Goal: Navigation & Orientation: Find specific page/section

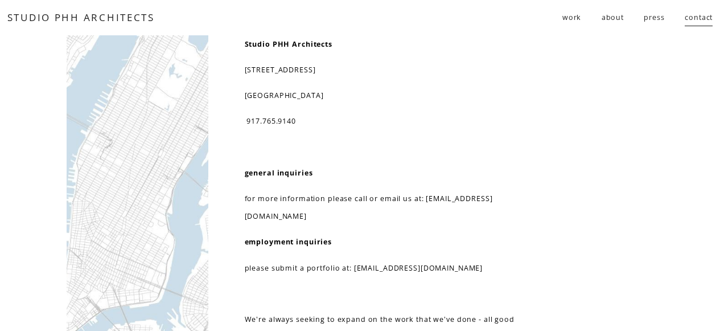
click at [617, 18] on link "about" at bounding box center [613, 17] width 22 height 19
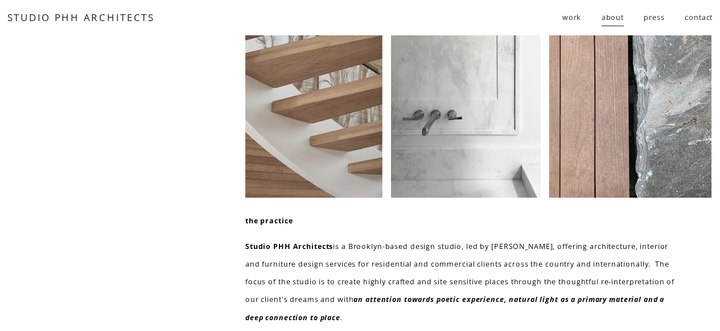
click at [652, 20] on link "press" at bounding box center [654, 17] width 20 height 19
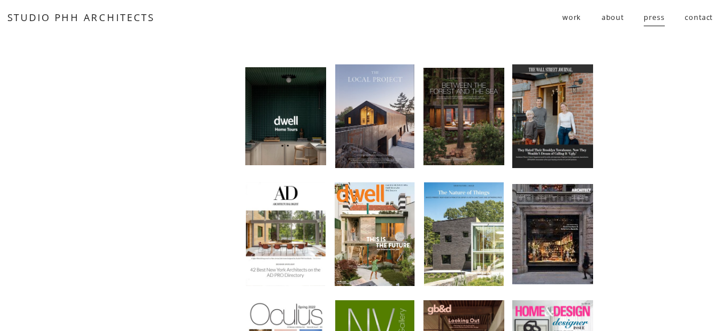
click at [697, 18] on link "contact" at bounding box center [699, 17] width 28 height 19
